Goal: Find specific page/section: Find specific page/section

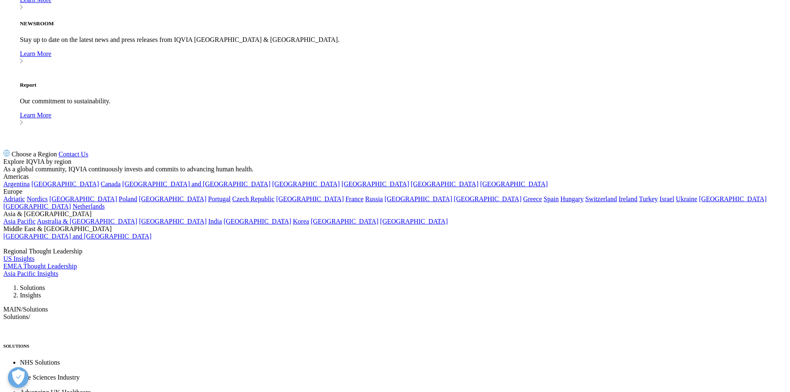
scroll to position [415, 0]
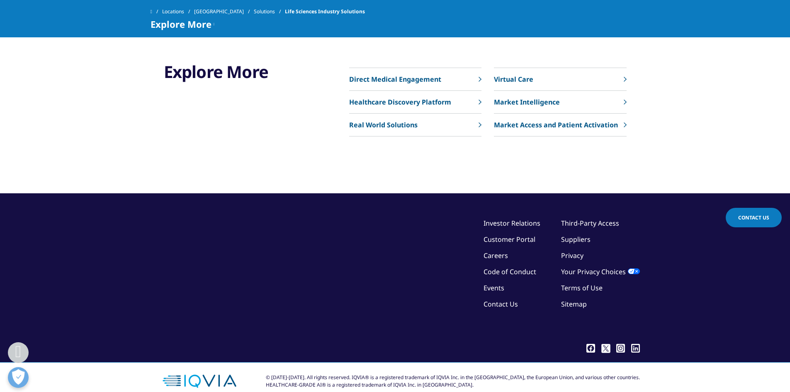
scroll to position [1484, 0]
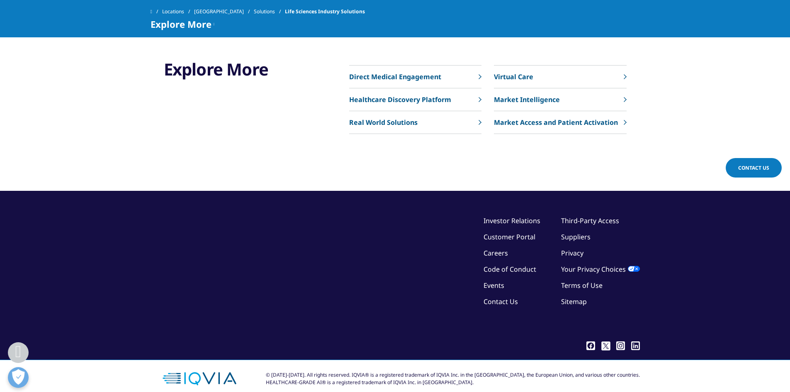
click at [504, 216] on link "Investor Relations" at bounding box center [511, 220] width 57 height 9
